Goal: Information Seeking & Learning: Learn about a topic

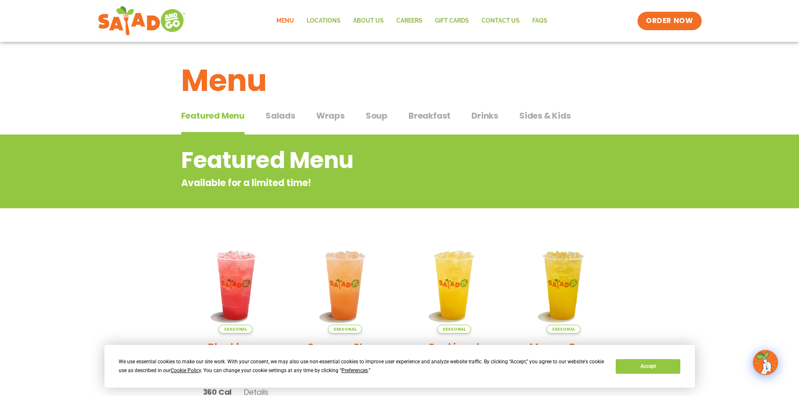
click at [282, 118] on span "Salads" at bounding box center [280, 115] width 30 height 13
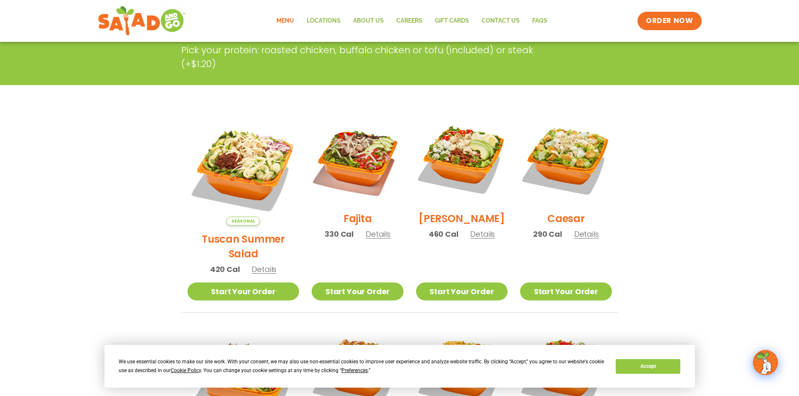
scroll to position [168, 0]
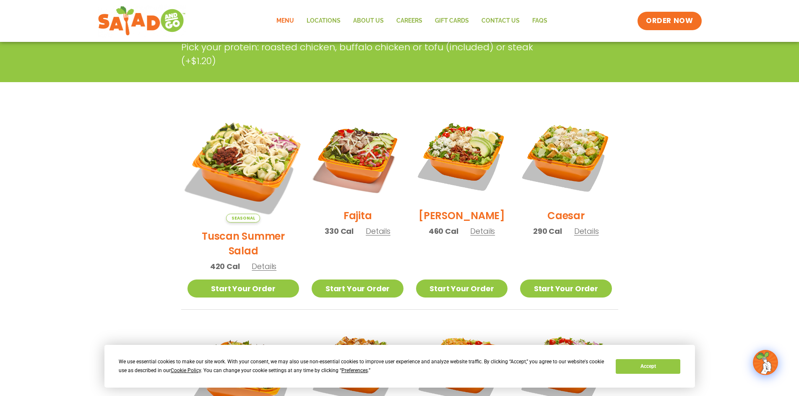
click at [245, 153] on img at bounding box center [242, 166] width 131 height 131
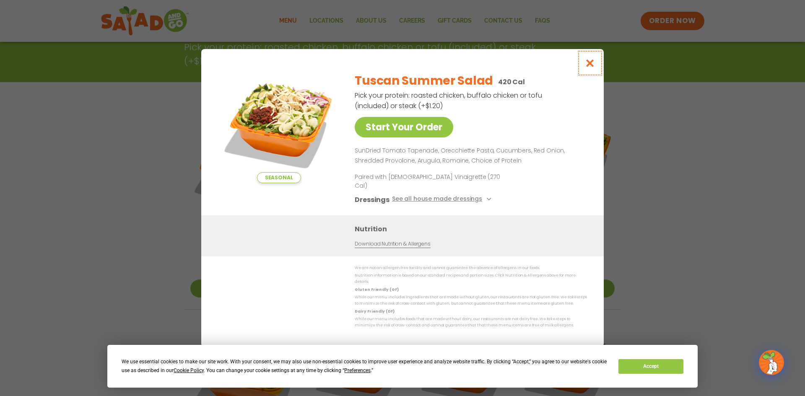
click at [595, 68] on icon "Close modal" at bounding box center [590, 63] width 10 height 9
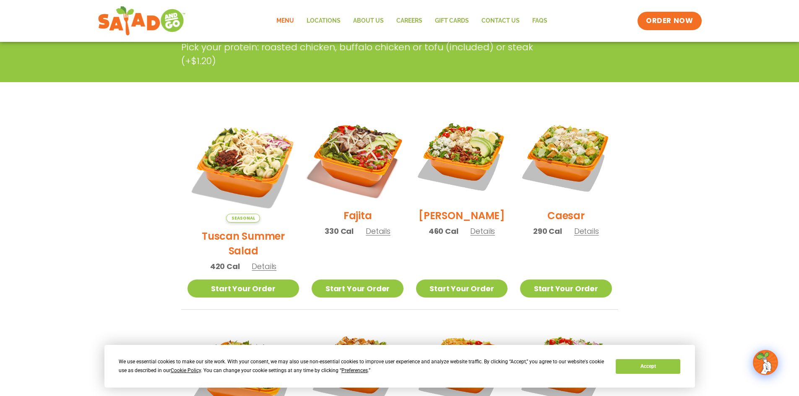
click at [340, 164] on img at bounding box center [357, 156] width 107 height 107
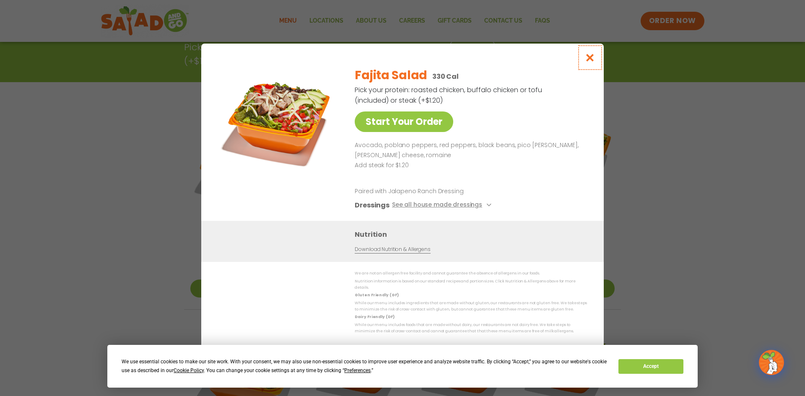
click at [586, 61] on icon "Close modal" at bounding box center [590, 57] width 10 height 9
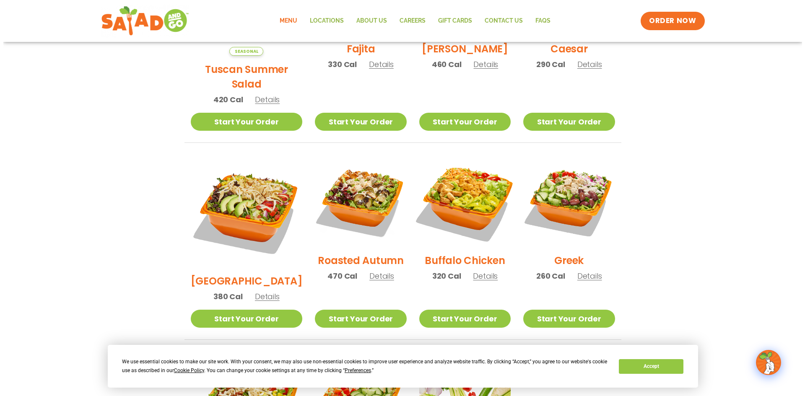
scroll to position [336, 0]
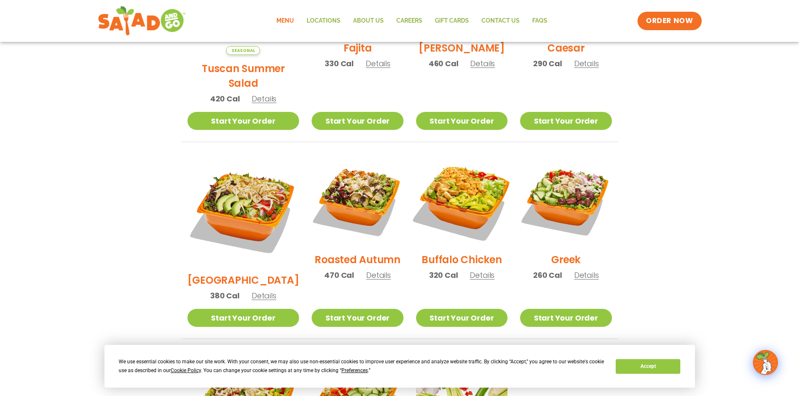
click at [487, 184] on img at bounding box center [461, 200] width 107 height 107
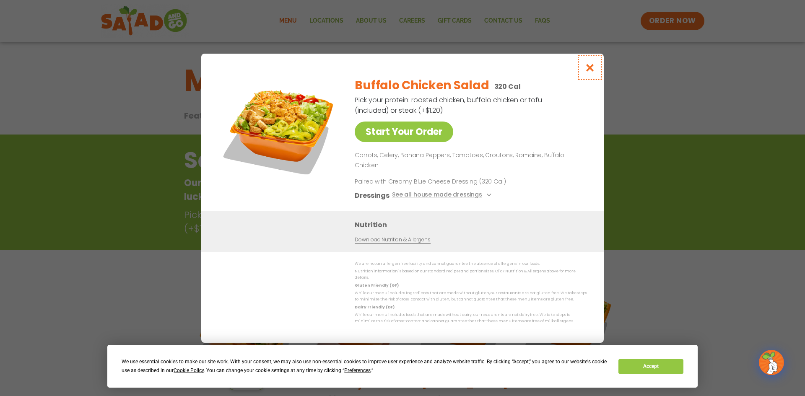
click at [591, 72] on icon "Close modal" at bounding box center [590, 67] width 10 height 9
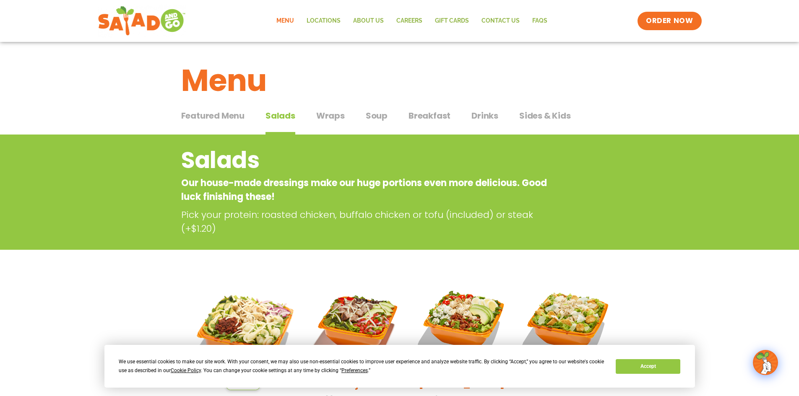
click at [330, 117] on span "Wraps" at bounding box center [330, 115] width 29 height 13
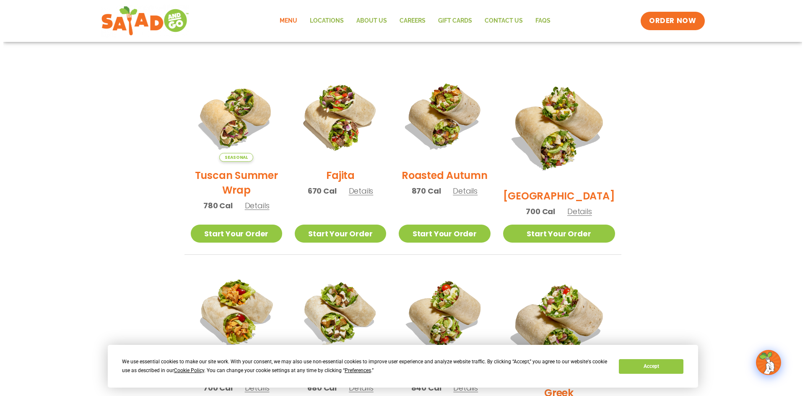
scroll to position [210, 0]
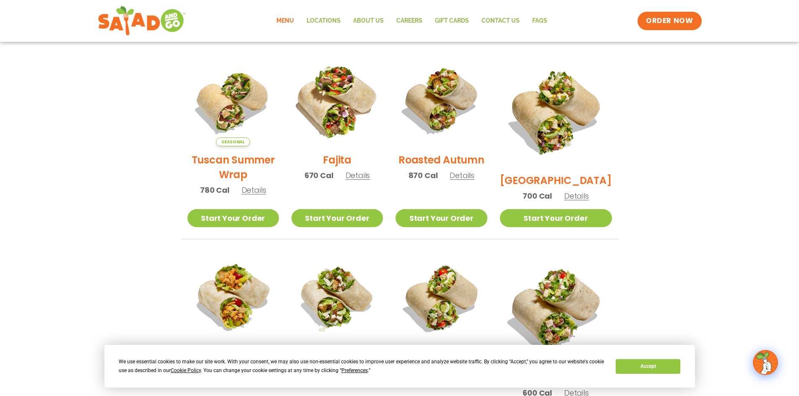
click at [347, 100] on img at bounding box center [337, 100] width 107 height 107
